Goal: Transaction & Acquisition: Purchase product/service

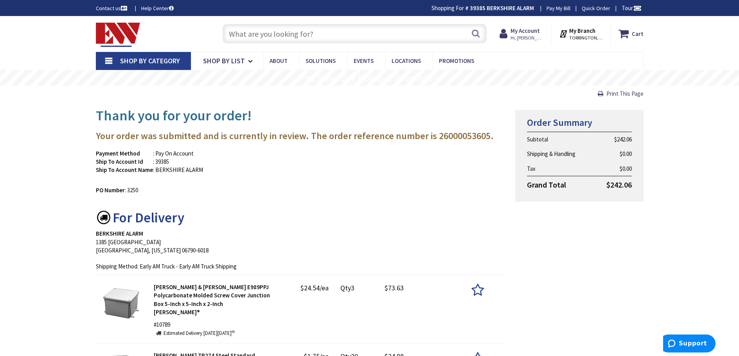
click at [286, 33] on input "text" at bounding box center [355, 34] width 264 height 20
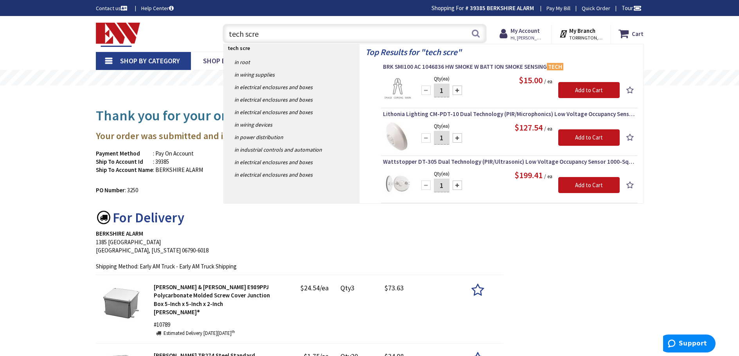
type input "tech screw"
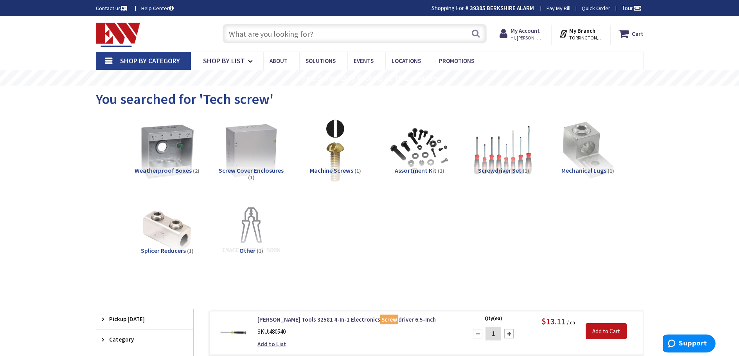
click at [305, 33] on input "text" at bounding box center [355, 34] width 264 height 20
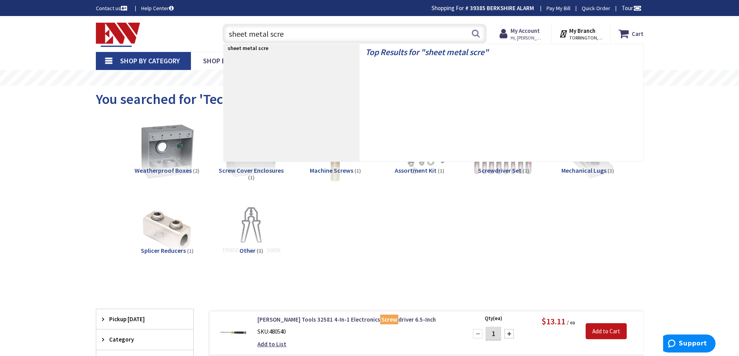
type input "sheet metal screw"
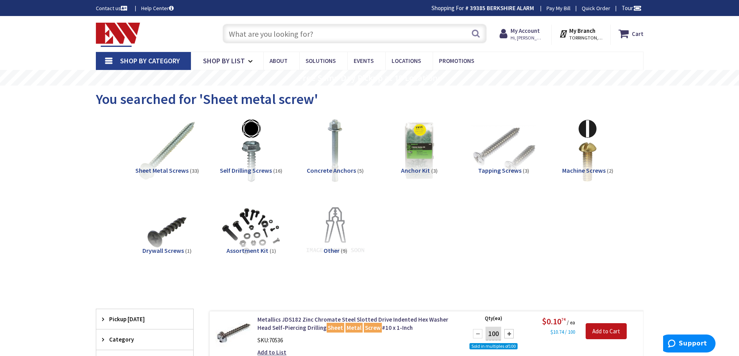
click at [255, 169] on span "Self Drilling Screws" at bounding box center [246, 171] width 52 height 8
